Goal: Task Accomplishment & Management: Use online tool/utility

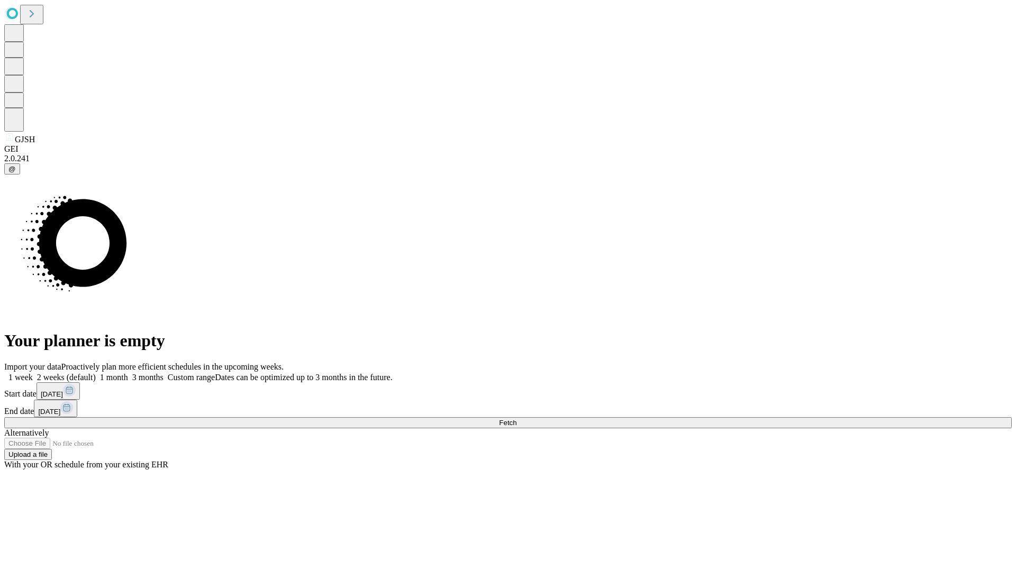
click at [516, 419] on span "Fetch" at bounding box center [507, 423] width 17 height 8
